Goal: Information Seeking & Learning: Learn about a topic

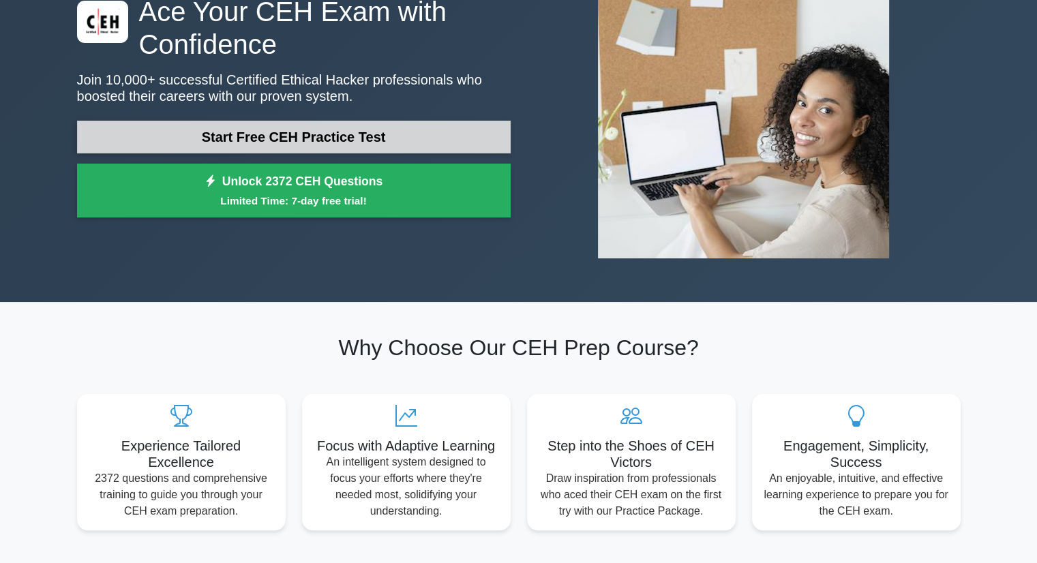
scroll to position [125, 0]
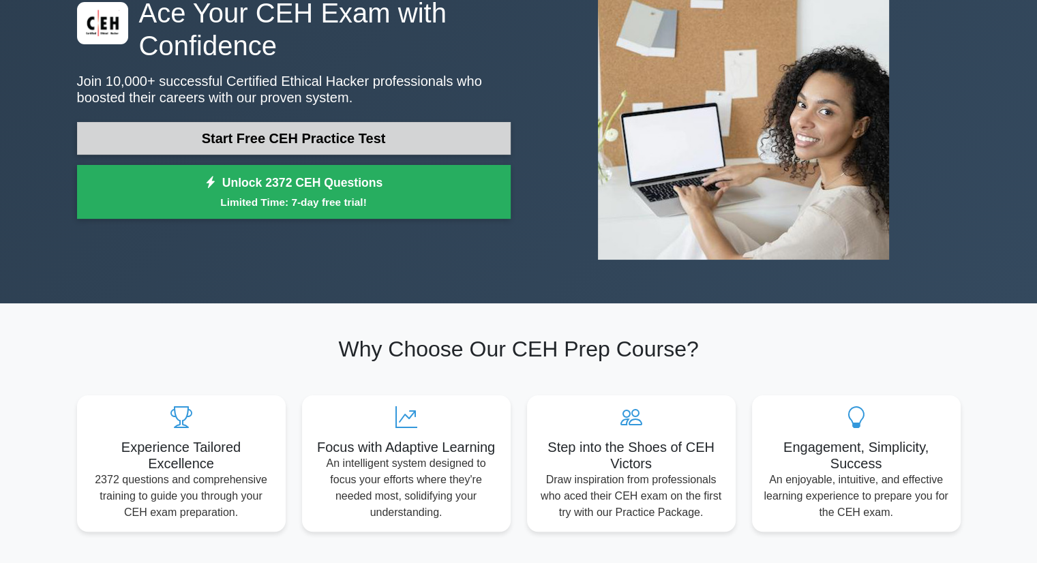
click at [390, 130] on link "Start Free CEH Practice Test" at bounding box center [294, 138] width 434 height 33
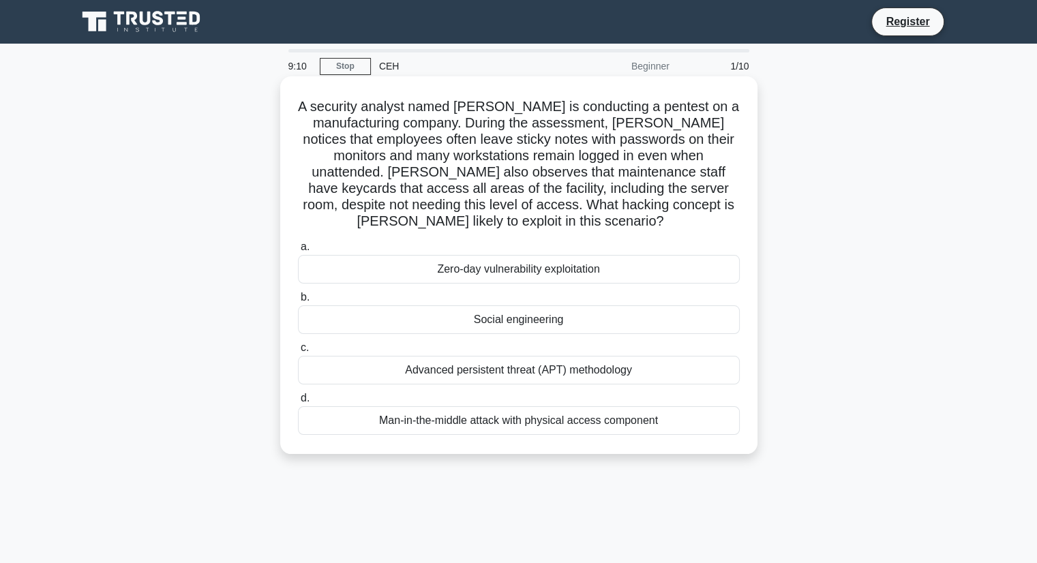
click at [475, 377] on div "Advanced persistent threat (APT) methodology" at bounding box center [519, 370] width 442 height 29
click at [298, 353] on input "c. Advanced persistent threat (APT) methodology" at bounding box center [298, 348] width 0 height 9
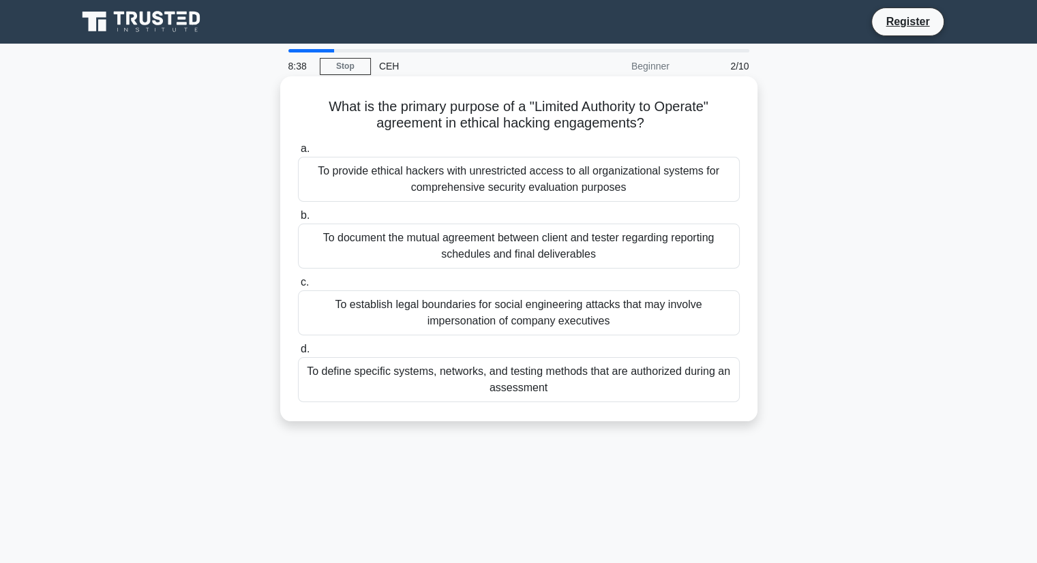
click at [467, 374] on div "To define specific systems, networks, and testing methods that are authorized d…" at bounding box center [519, 379] width 442 height 45
click at [298, 354] on input "d. To define specific systems, networks, and testing methods that are authorize…" at bounding box center [298, 349] width 0 height 9
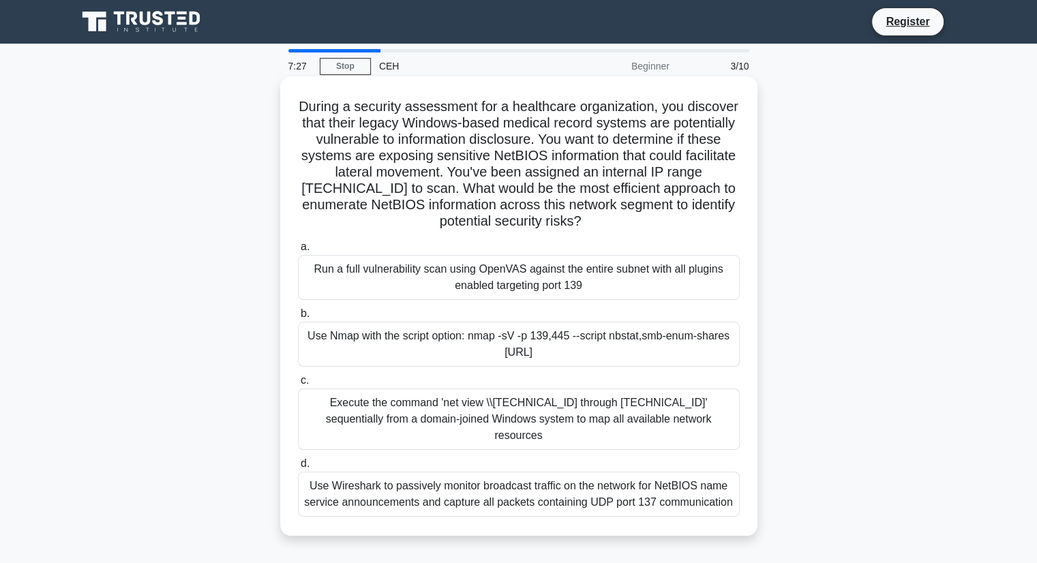
click at [653, 294] on div "Run a full vulnerability scan using OpenVAS against the entire subnet with all …" at bounding box center [519, 277] width 442 height 45
click at [298, 252] on input "a. Run a full vulnerability scan using OpenVAS against the entire subnet with a…" at bounding box center [298, 247] width 0 height 9
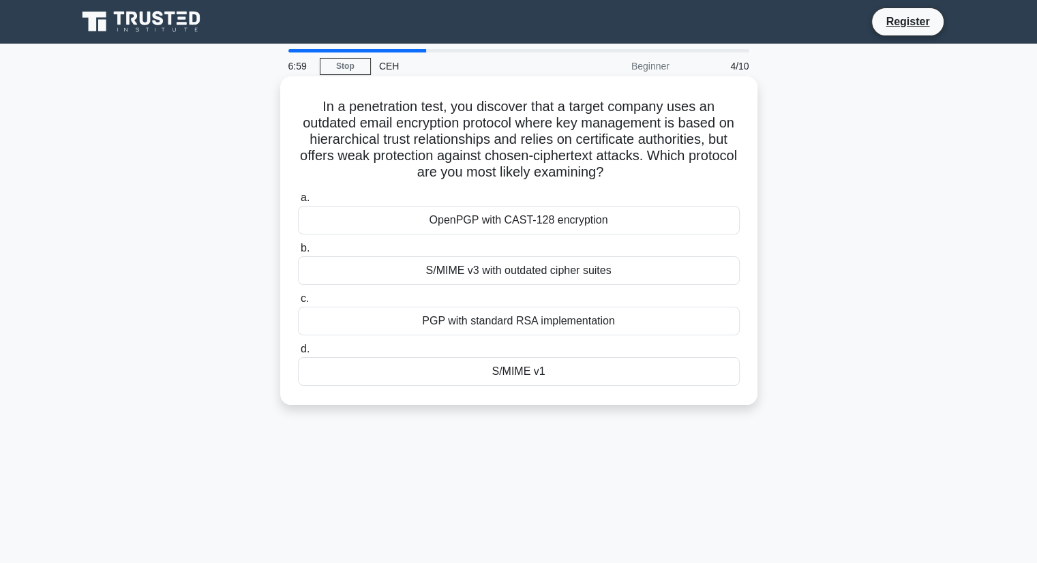
click at [520, 328] on div "PGP with standard RSA implementation" at bounding box center [519, 321] width 442 height 29
click at [298, 303] on input "c. PGP with standard RSA implementation" at bounding box center [298, 299] width 0 height 9
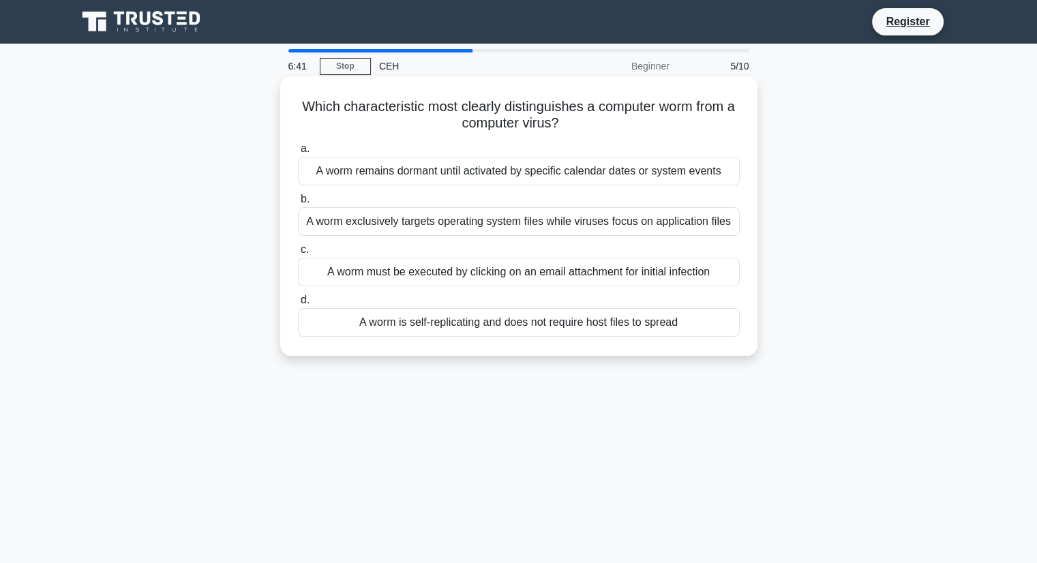
click at [506, 222] on div "A worm exclusively targets operating system files while viruses focus on applic…" at bounding box center [519, 221] width 442 height 29
click at [298, 204] on input "b. A worm exclusively targets operating system files while viruses focus on app…" at bounding box center [298, 199] width 0 height 9
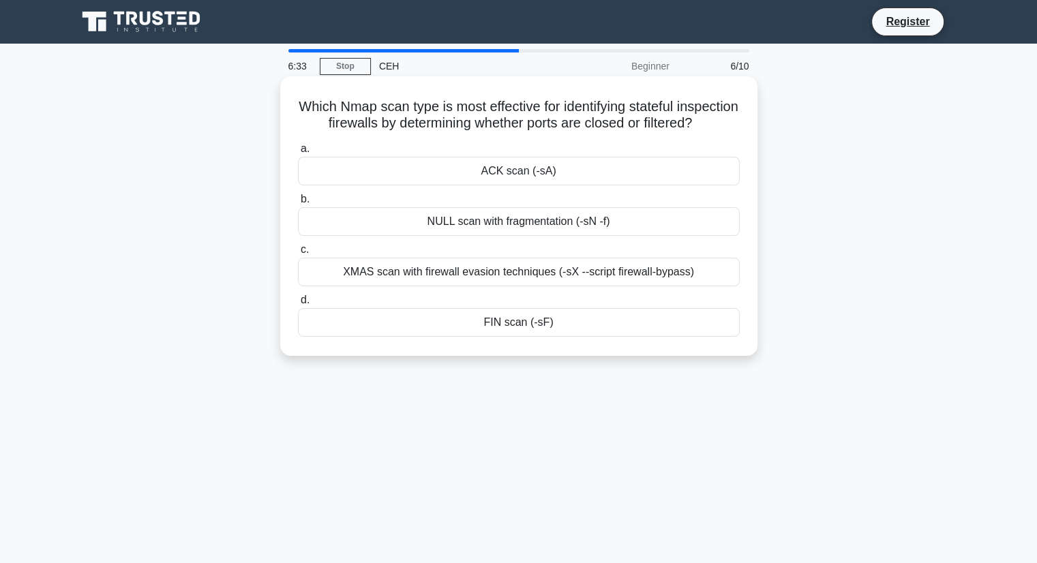
click at [466, 286] on div "XMAS scan with firewall evasion techniques (-sX --script firewall-bypass)" at bounding box center [519, 272] width 442 height 29
click at [298, 254] on input "c. XMAS scan with firewall evasion techniques (-sX --script firewall-bypass)" at bounding box center [298, 249] width 0 height 9
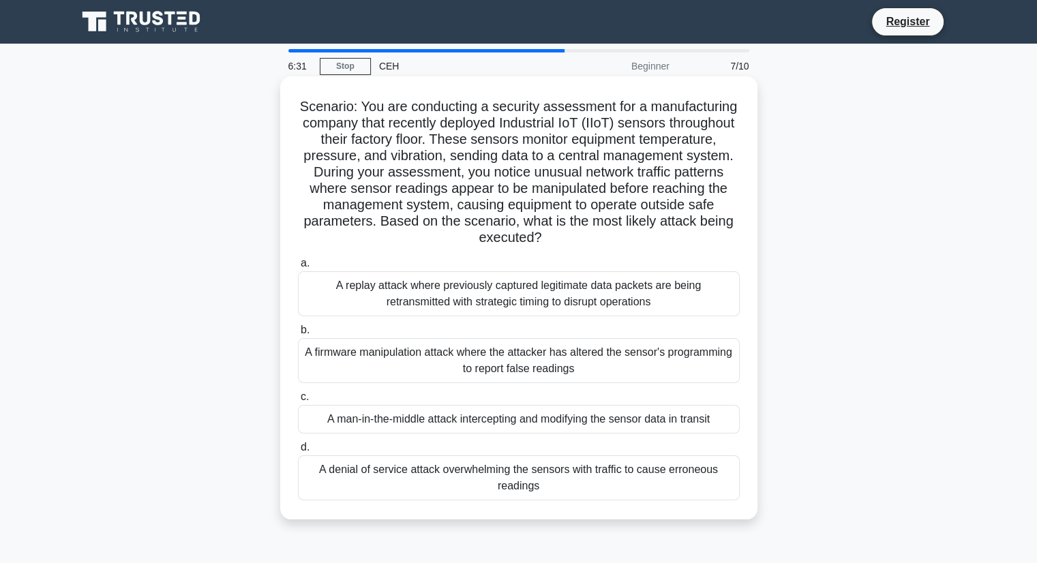
click at [485, 293] on div "A replay attack where previously captured legitimate data packets are being ret…" at bounding box center [519, 293] width 442 height 45
click at [298, 268] on input "a. A replay attack where previously captured legitimate data packets are being …" at bounding box center [298, 263] width 0 height 9
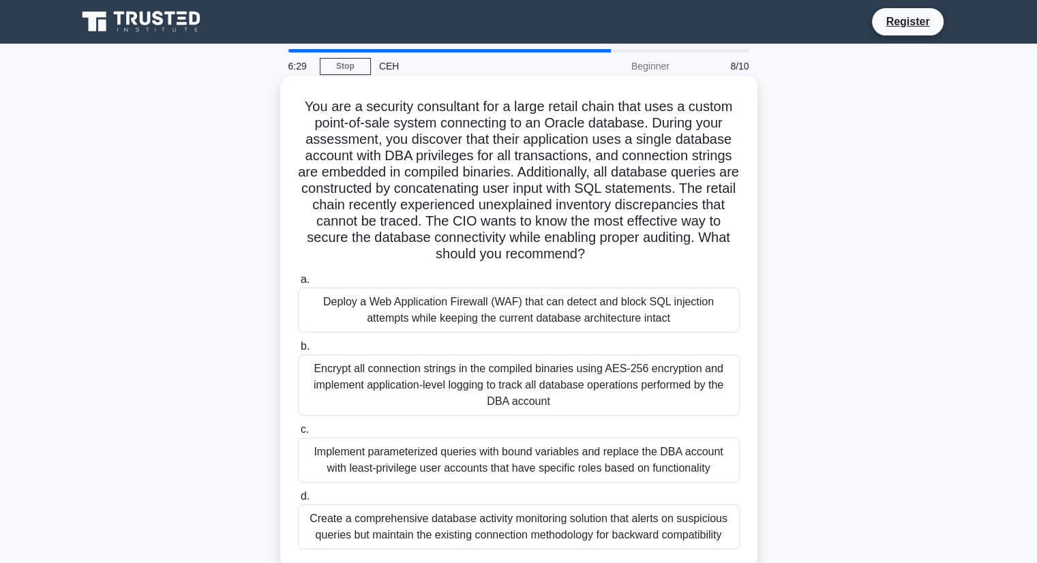
click at [472, 382] on div "Encrypt all connection strings in the compiled binaries using AES-256 encryptio…" at bounding box center [519, 385] width 442 height 61
click at [298, 351] on input "b. Encrypt all connection strings in the compiled binaries using AES-256 encryp…" at bounding box center [298, 346] width 0 height 9
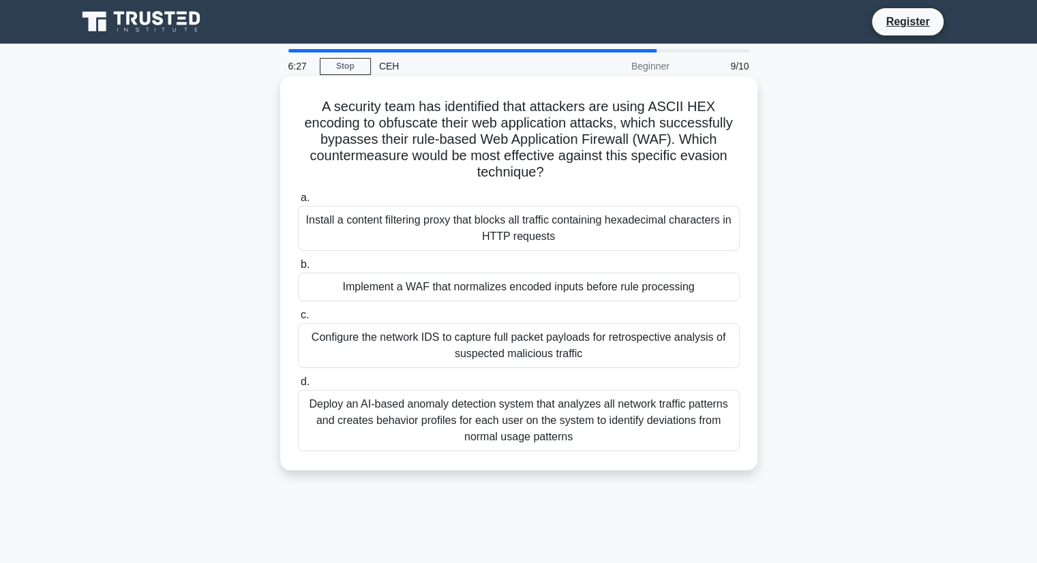
click at [482, 336] on div "Configure the network IDS to capture full packet payloads for retrospective ana…" at bounding box center [519, 345] width 442 height 45
click at [298, 320] on input "c. Configure the network IDS to capture full packet payloads for retrospective …" at bounding box center [298, 315] width 0 height 9
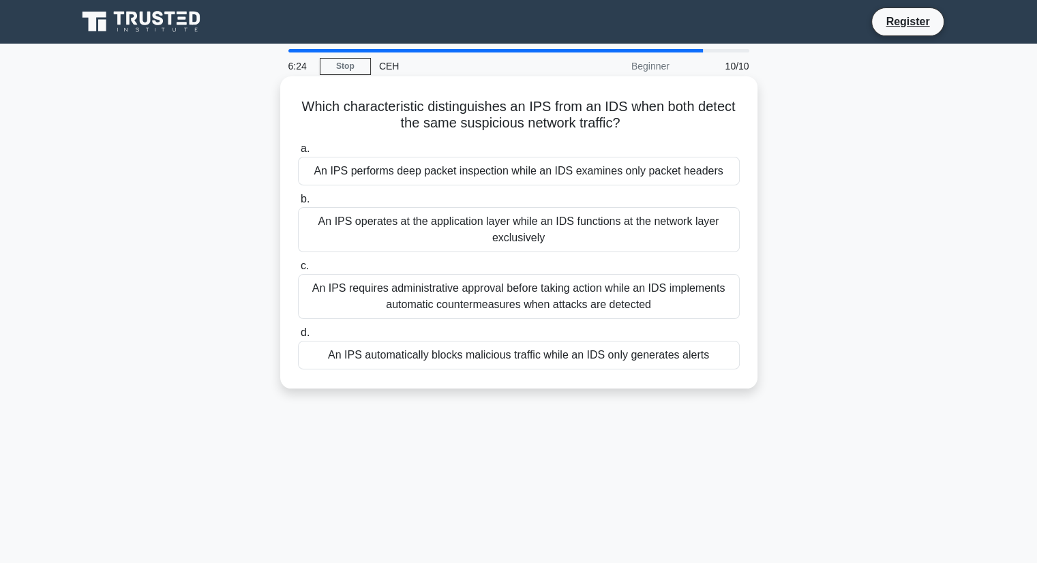
click at [508, 301] on div "An IPS requires administrative approval before taking action while an IDS imple…" at bounding box center [519, 296] width 442 height 45
click at [298, 271] on input "c. An IPS requires administrative approval before taking action while an IDS im…" at bounding box center [298, 266] width 0 height 9
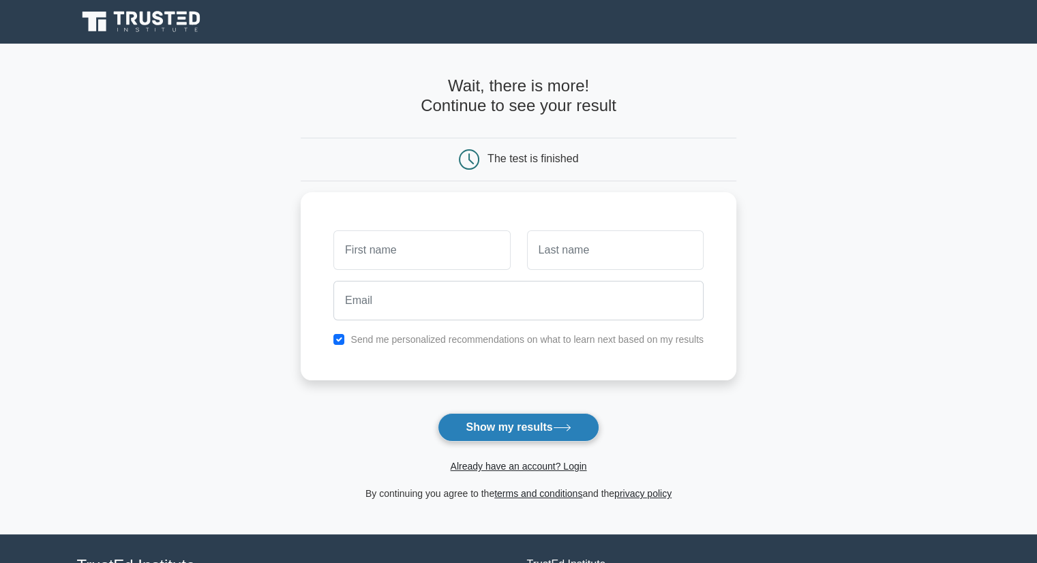
click at [496, 434] on button "Show my results" at bounding box center [518, 427] width 161 height 29
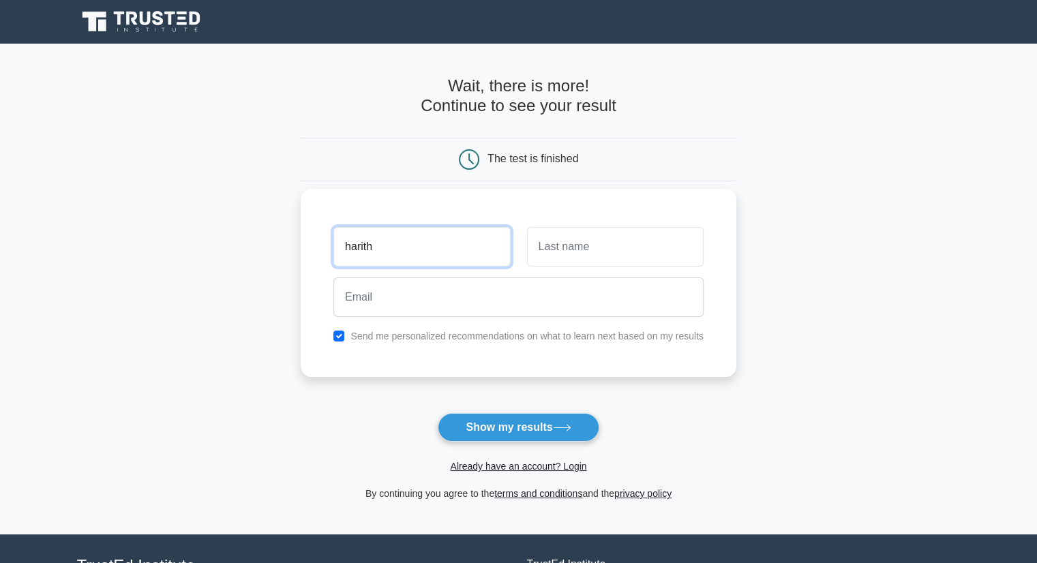
type input "harith"
click at [438, 413] on button "Show my results" at bounding box center [518, 427] width 161 height 29
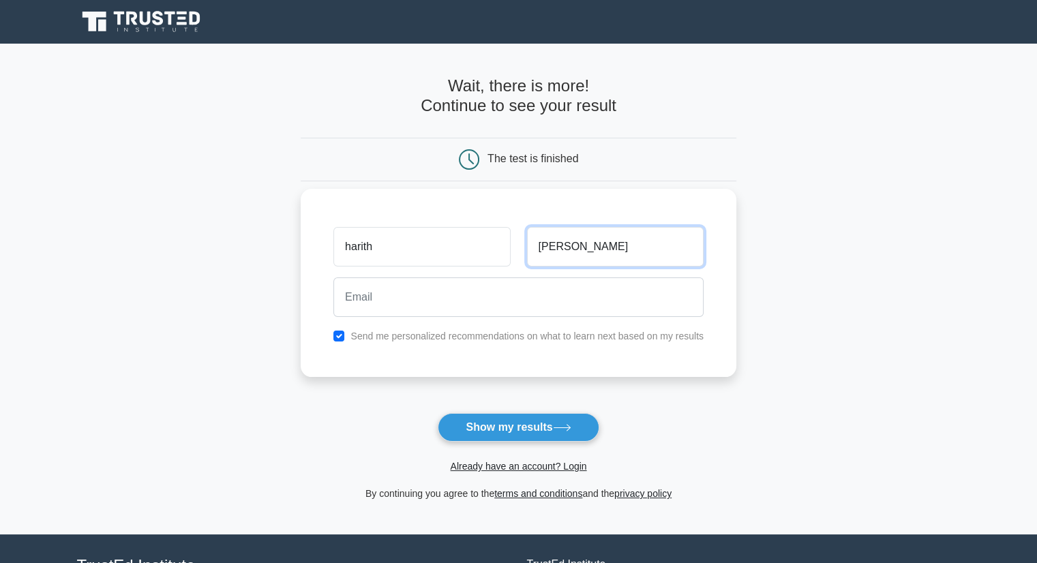
type input "aiman"
click at [438, 413] on button "Show my results" at bounding box center [518, 427] width 161 height 29
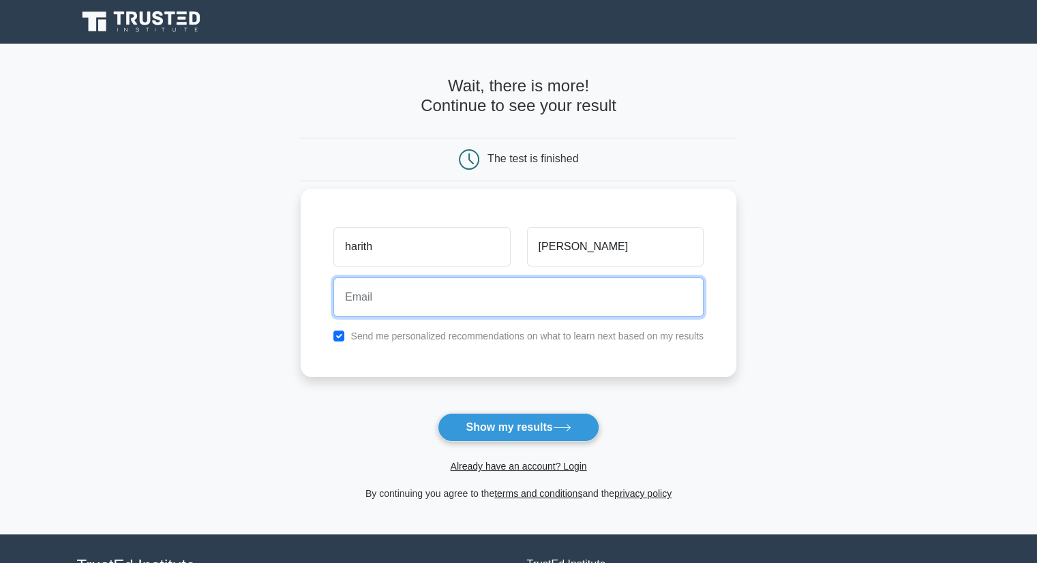
click at [420, 305] on input "email" at bounding box center [518, 298] width 370 height 40
type input "muhammadharithaiman.mohdfalfazli@student.gmi.edu.my"
